Goal: Find specific page/section: Find specific page/section

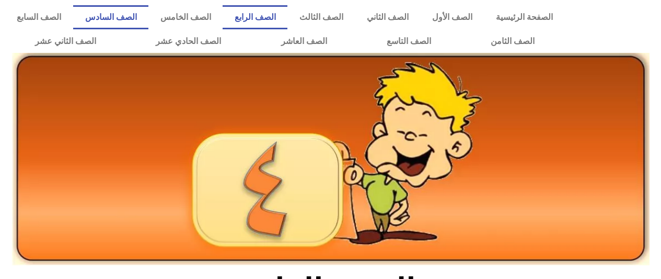
click at [148, 18] on link "الصف السادس" at bounding box center [110, 17] width 75 height 24
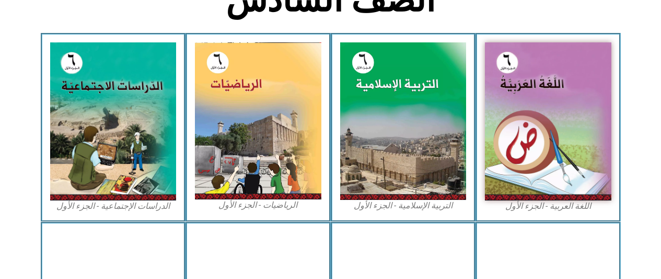
scroll to position [297, 0]
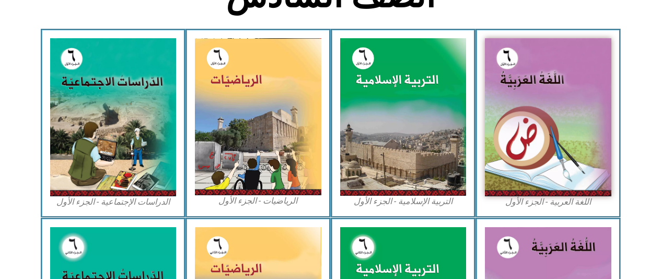
click at [521, 101] on img at bounding box center [548, 117] width 127 height 158
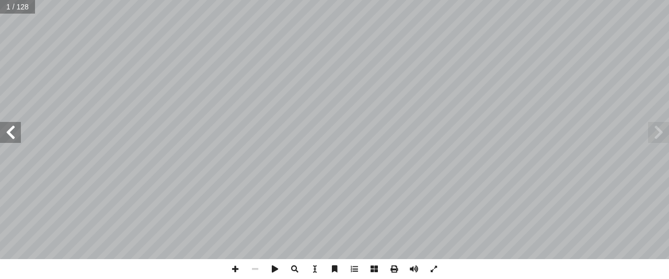
click at [13, 133] on span at bounding box center [10, 132] width 21 height 21
click at [13, 131] on span at bounding box center [10, 132] width 21 height 21
click at [15, 133] on span at bounding box center [10, 132] width 21 height 21
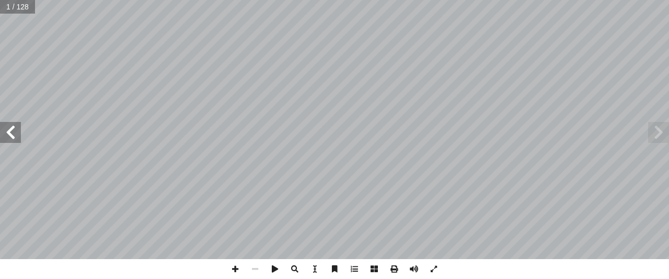
click at [15, 133] on span at bounding box center [10, 132] width 21 height 21
click at [15, 132] on span at bounding box center [10, 132] width 21 height 21
click at [18, 131] on span at bounding box center [10, 132] width 21 height 21
click at [19, 131] on span at bounding box center [10, 132] width 21 height 21
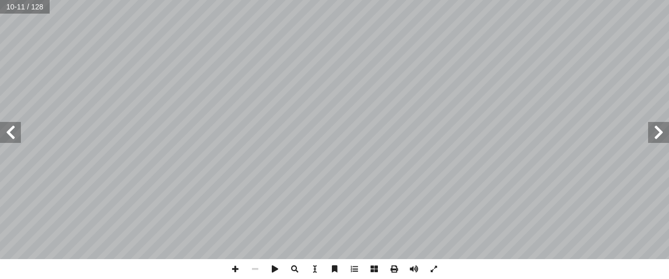
click at [18, 138] on span at bounding box center [10, 132] width 21 height 21
